Goal: Transaction & Acquisition: Purchase product/service

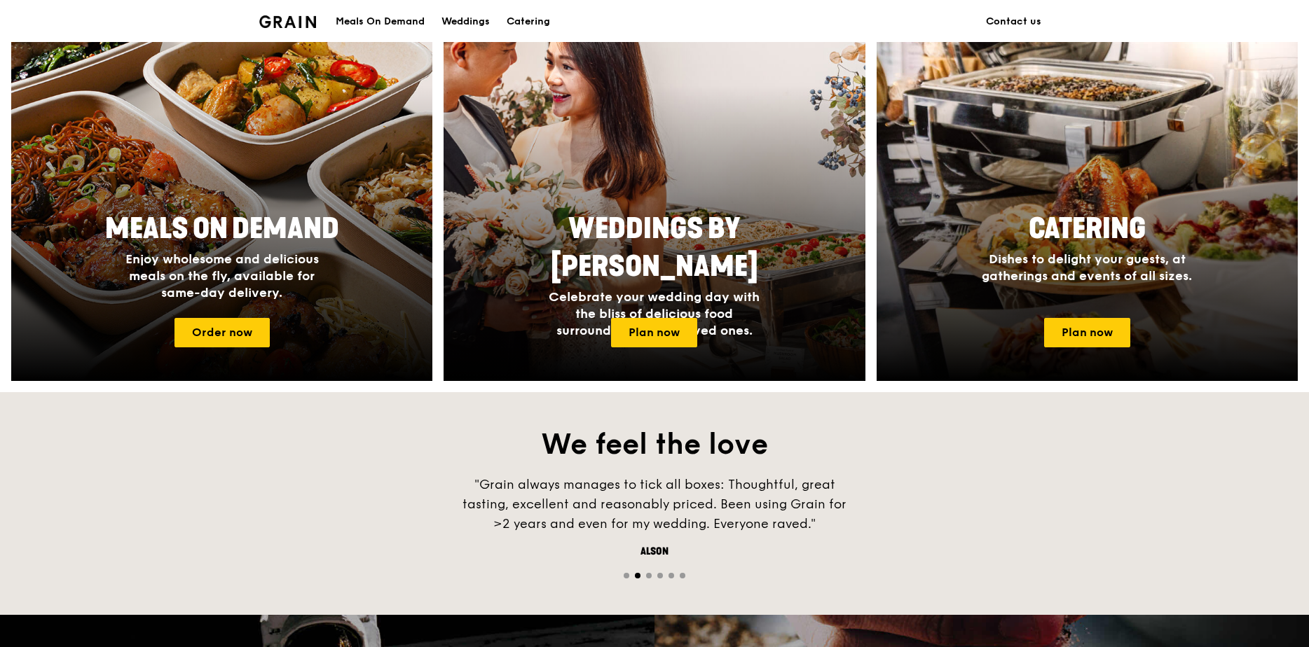
scroll to position [140, 0]
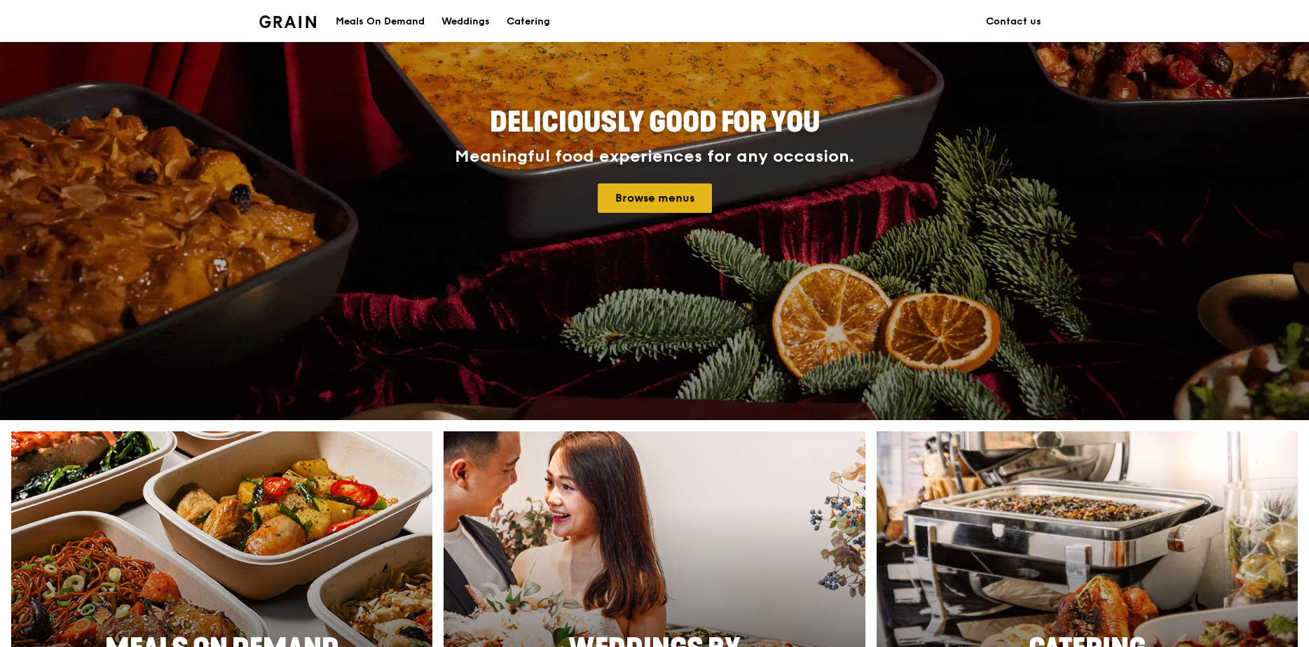
click at [687, 200] on link "Browse menus" at bounding box center [655, 198] width 114 height 29
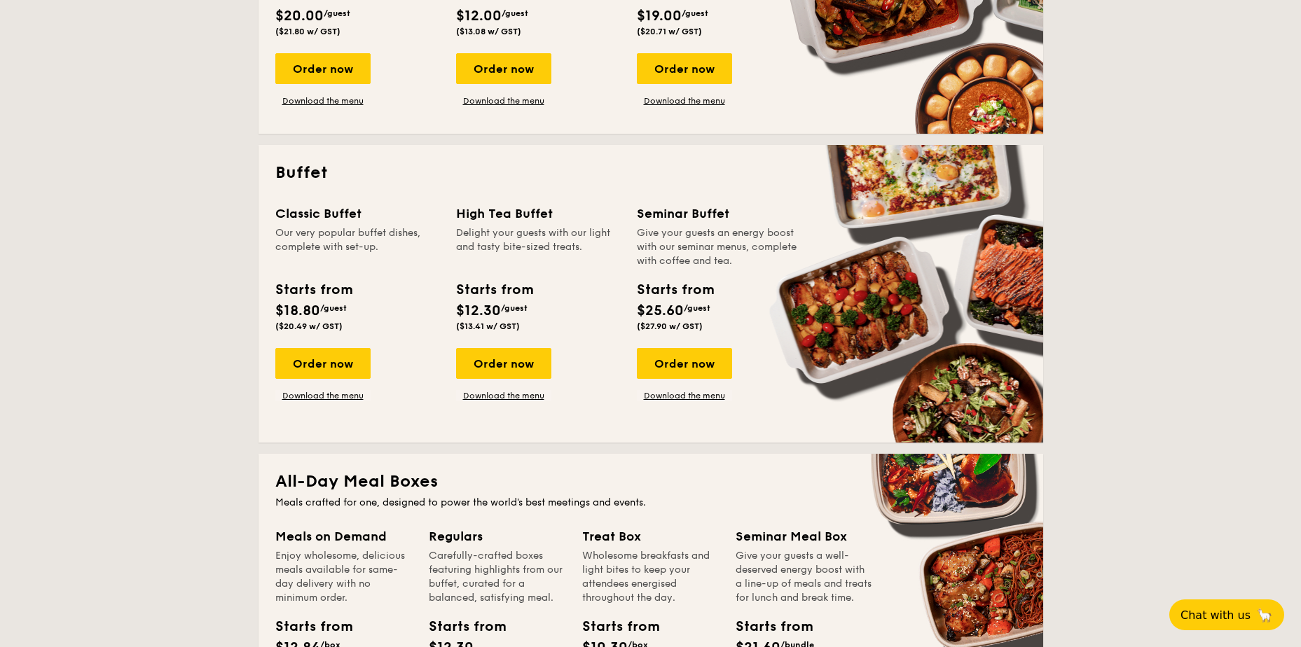
scroll to position [560, 0]
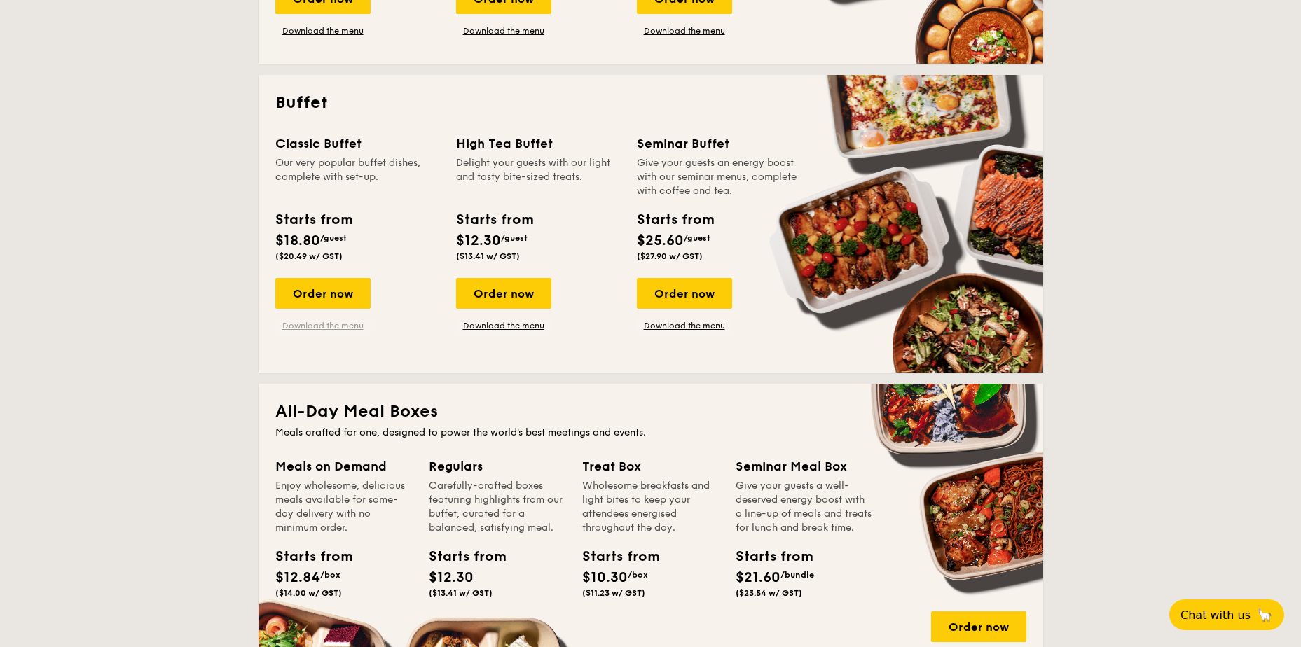
click at [343, 326] on link "Download the menu" at bounding box center [322, 325] width 95 height 11
click at [506, 296] on div "Order now" at bounding box center [503, 293] width 95 height 31
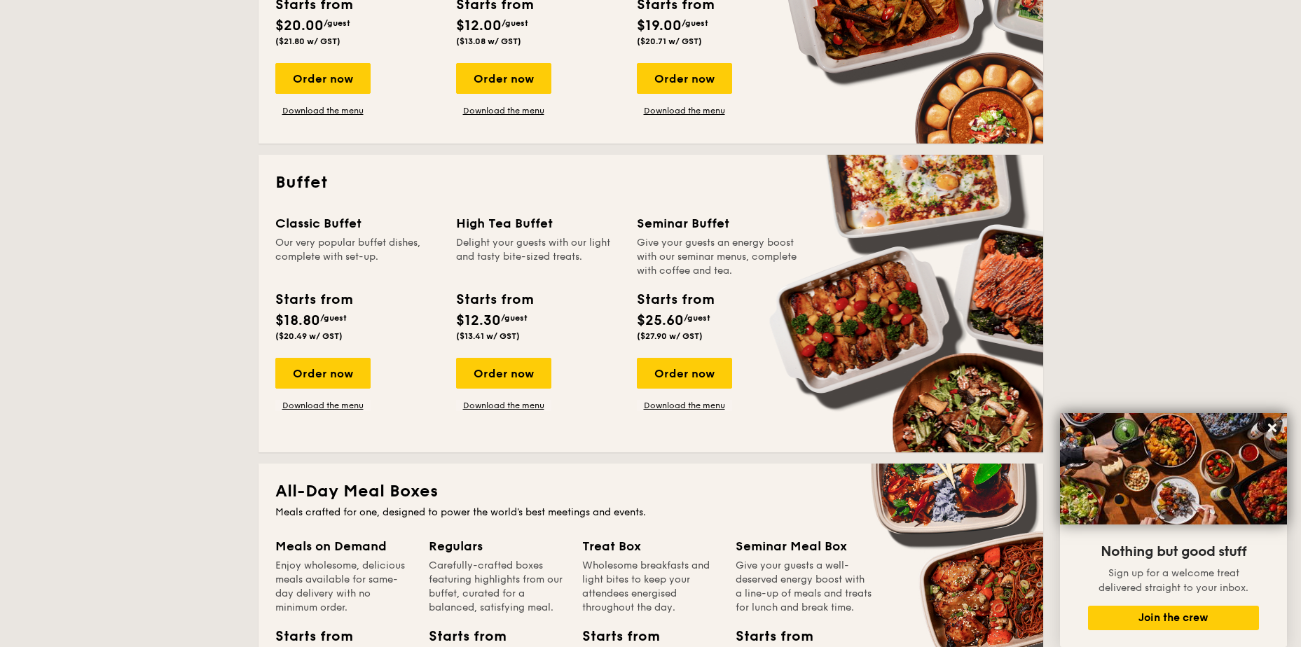
scroll to position [340, 0]
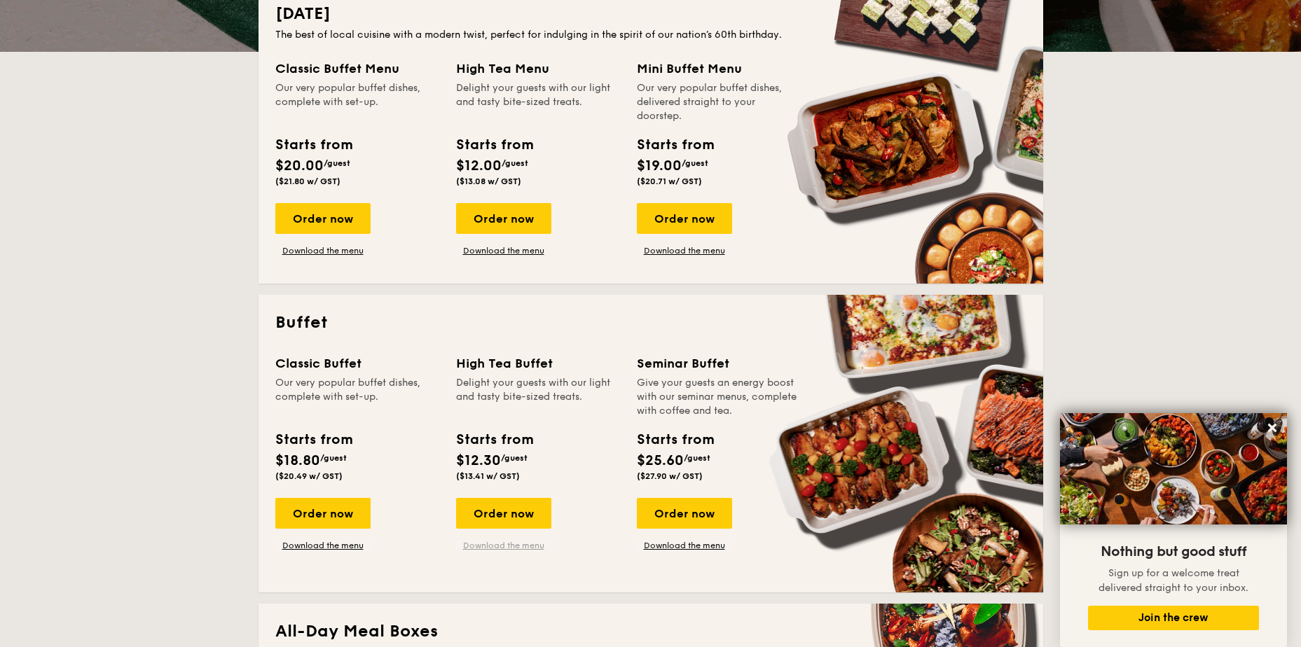
click at [491, 544] on link "Download the menu" at bounding box center [503, 545] width 95 height 11
